Goal: Information Seeking & Learning: Learn about a topic

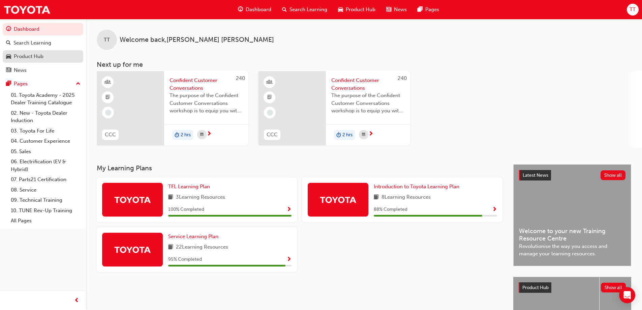
click at [33, 56] on div "Product Hub" at bounding box center [29, 57] width 30 height 8
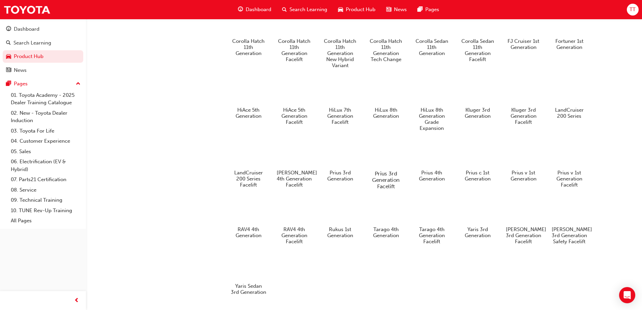
scroll to position [370, 0]
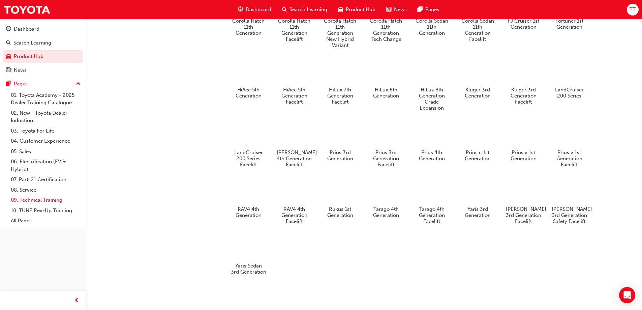
click at [53, 200] on link "09. Technical Training" at bounding box center [45, 200] width 75 height 10
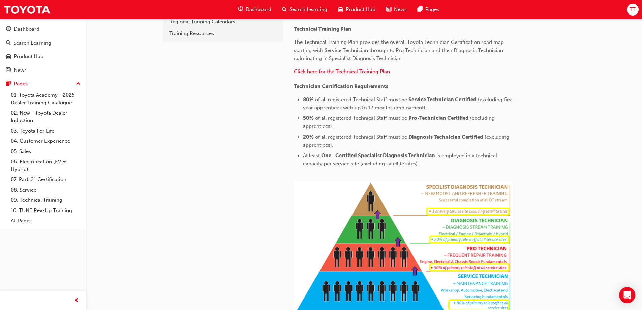
scroll to position [119, 0]
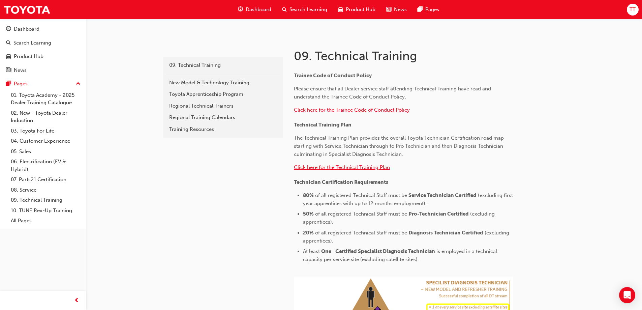
click at [366, 168] on span "Click here for the Technical Training Plan" at bounding box center [342, 167] width 96 height 6
